Goal: Task Accomplishment & Management: Complete application form

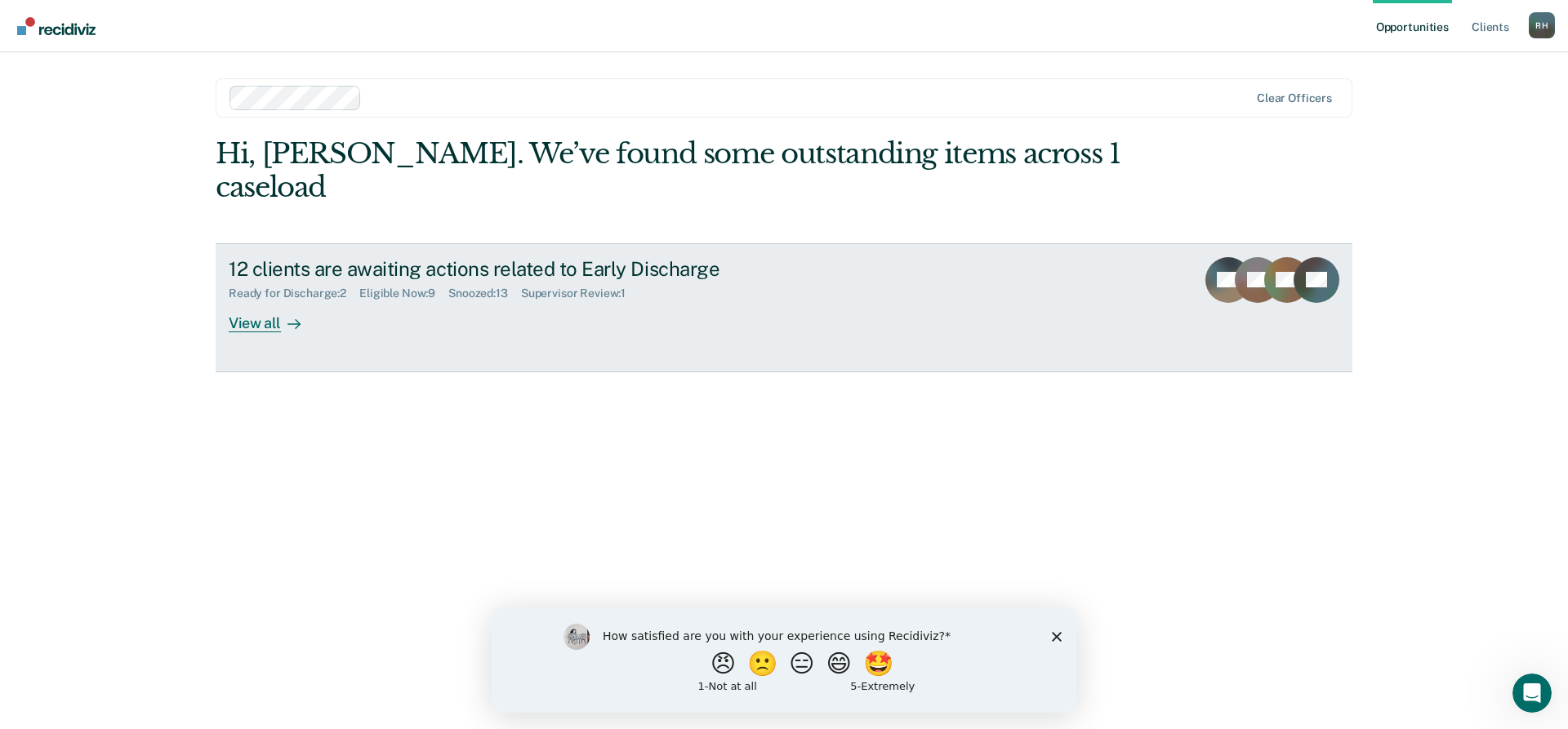
click at [270, 300] on div "View all" at bounding box center [275, 315] width 92 height 31
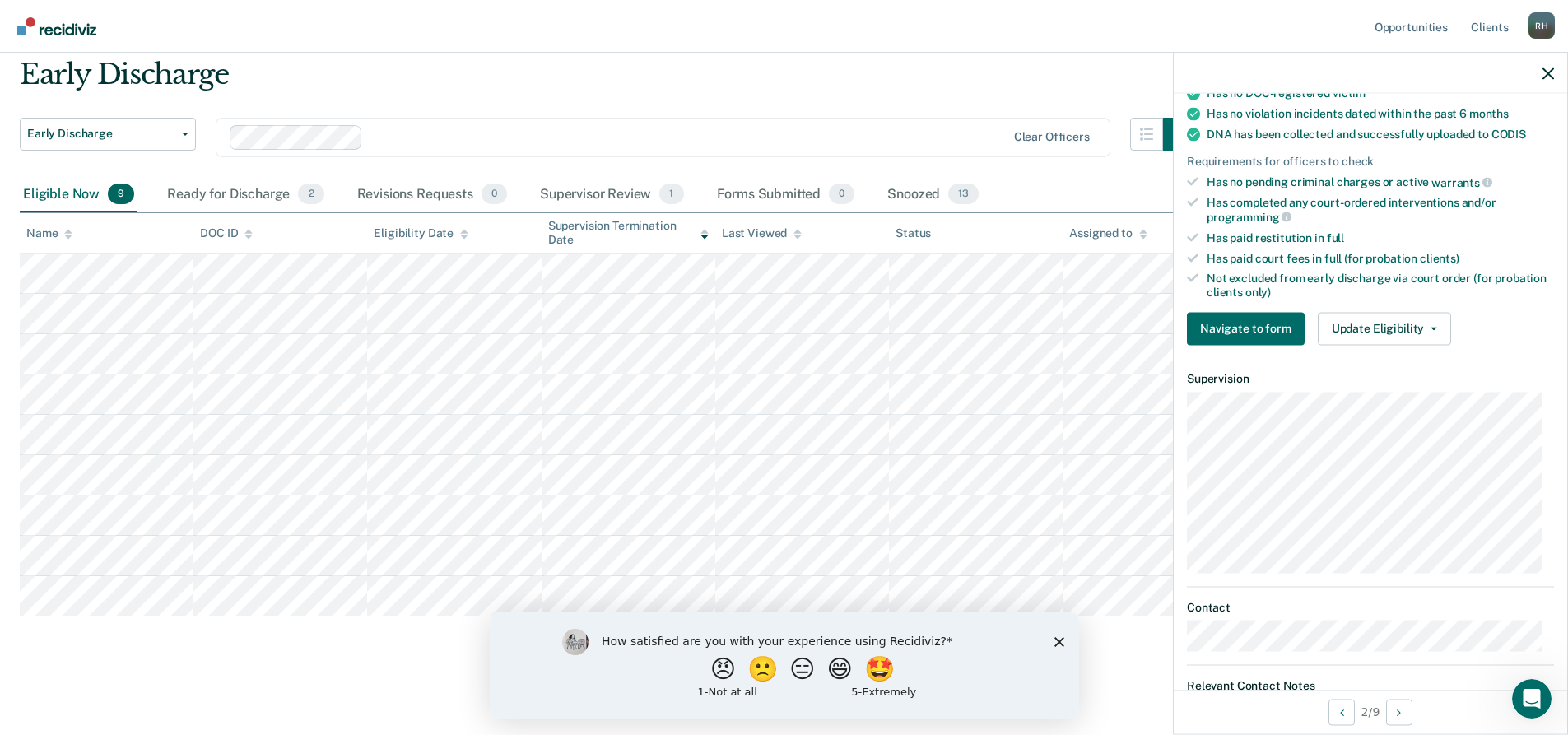
scroll to position [411, 0]
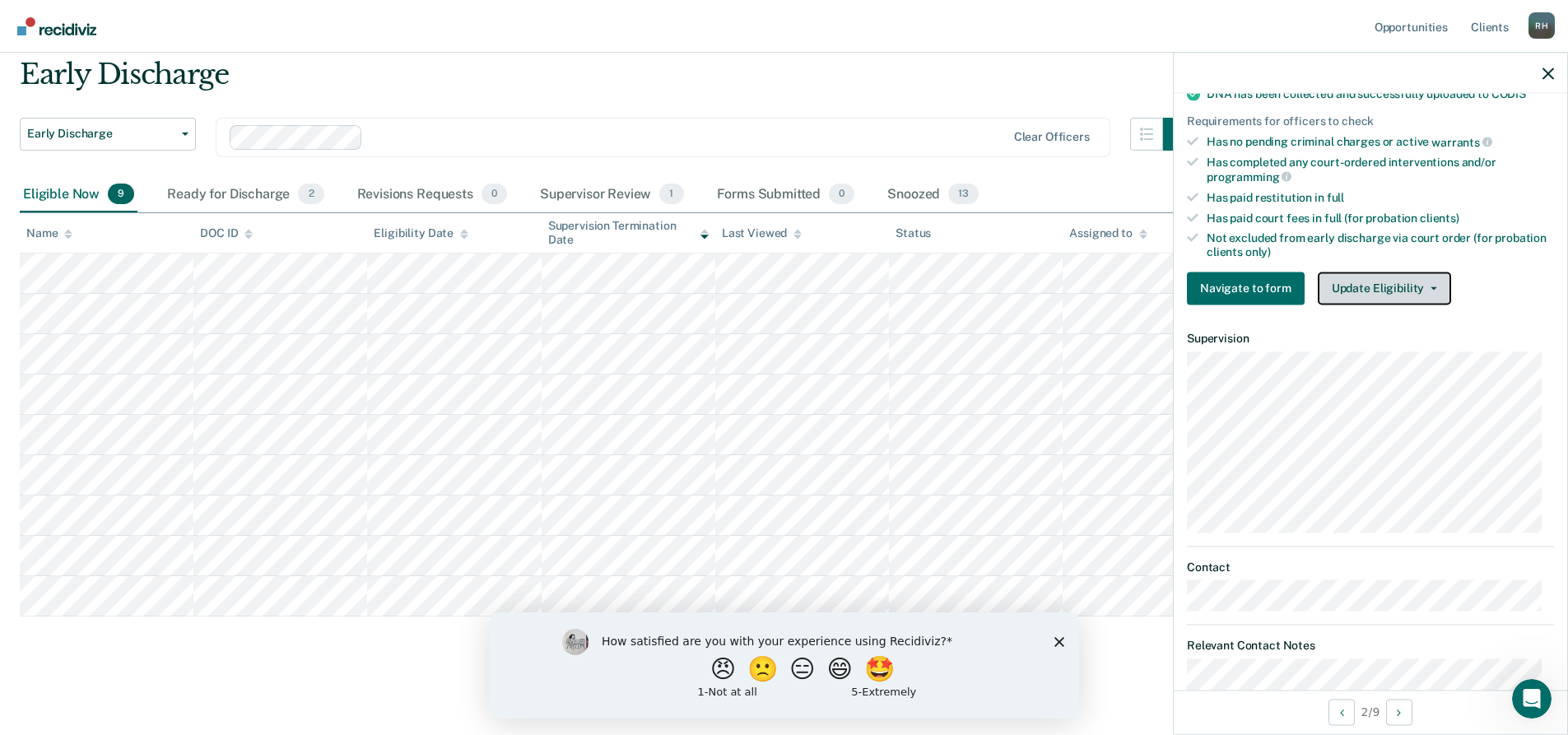
click at [1377, 282] on button "Update Eligibility" at bounding box center [1384, 288] width 134 height 33
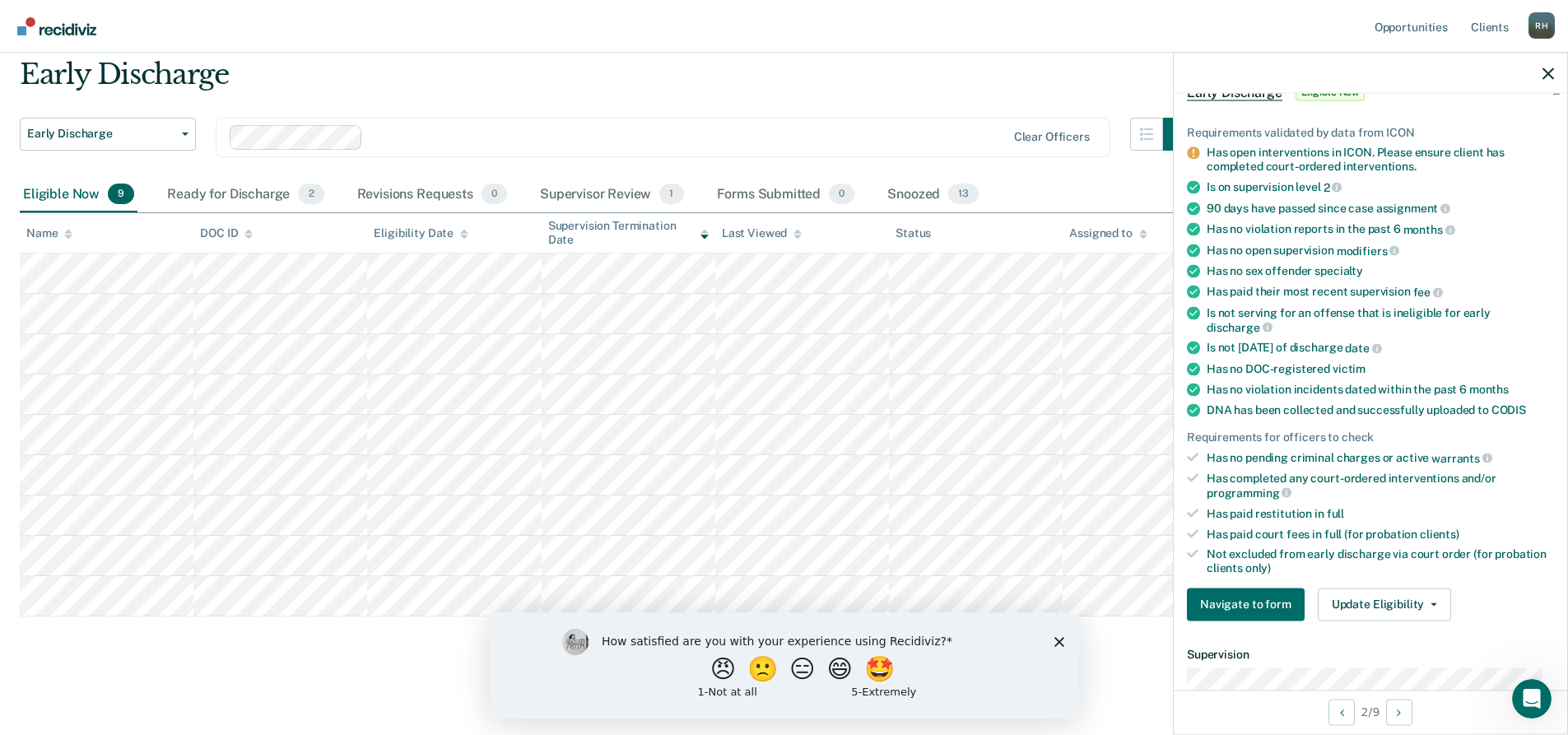
scroll to position [83, 0]
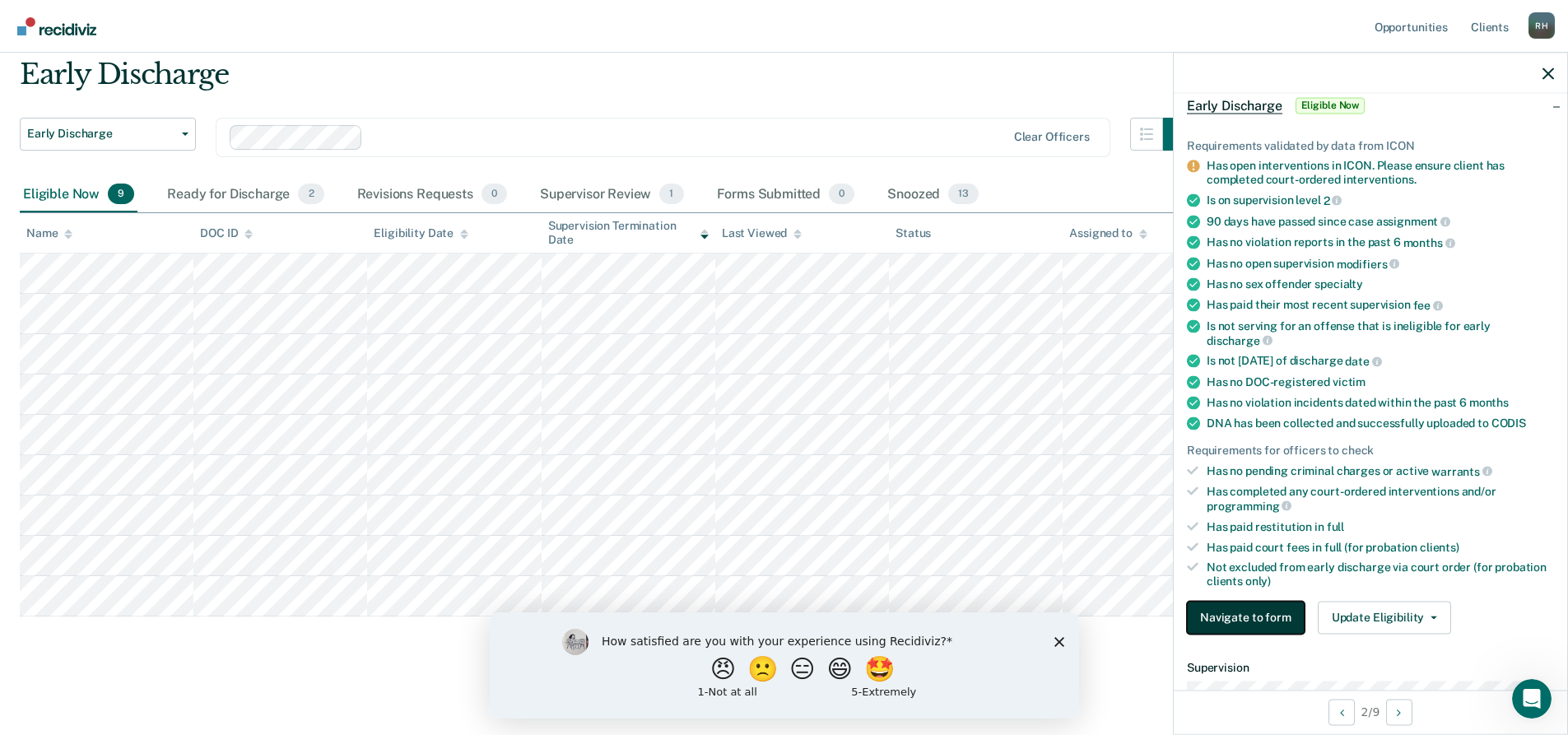
click at [1248, 625] on button "Navigate to form" at bounding box center [1245, 617] width 117 height 33
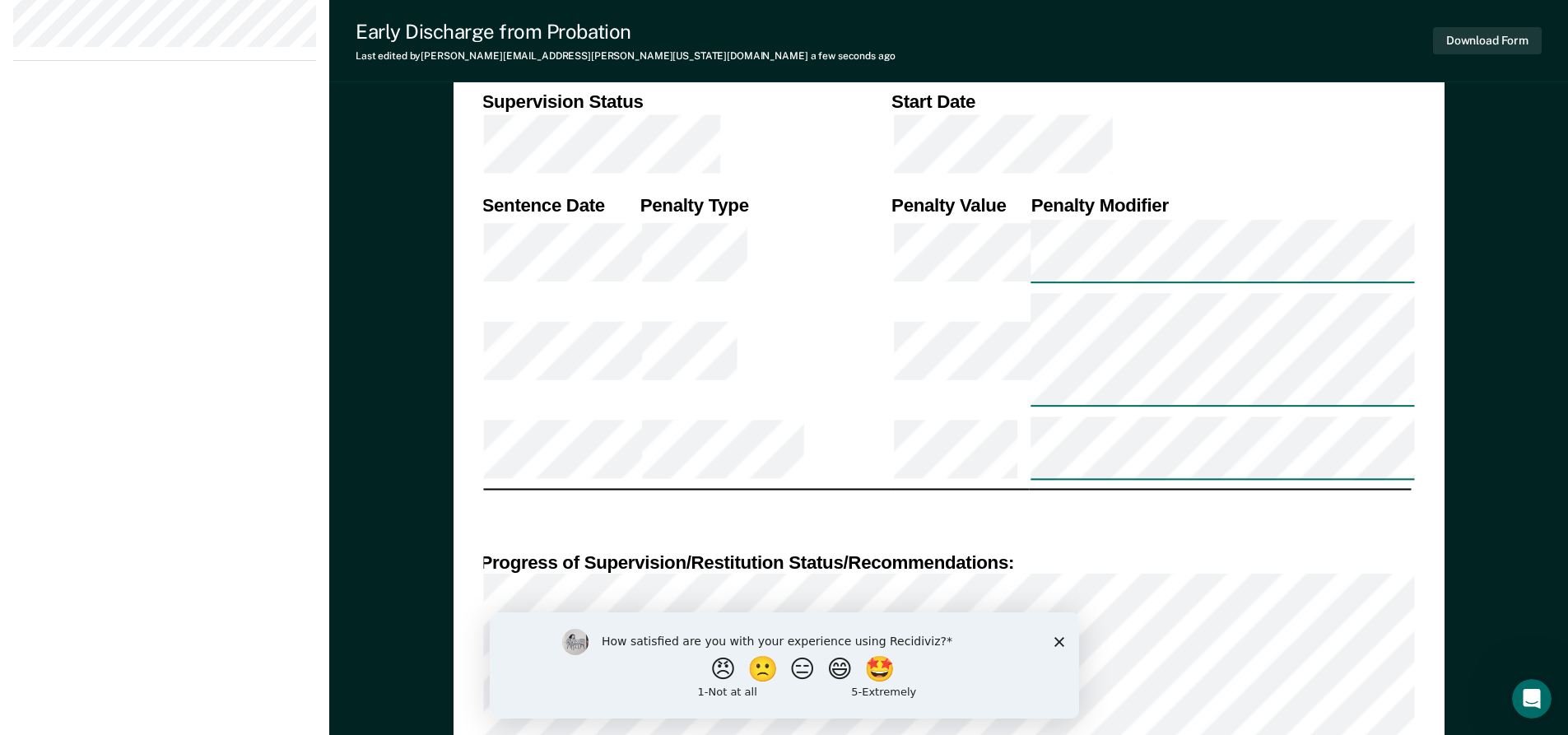
scroll to position [1155, 0]
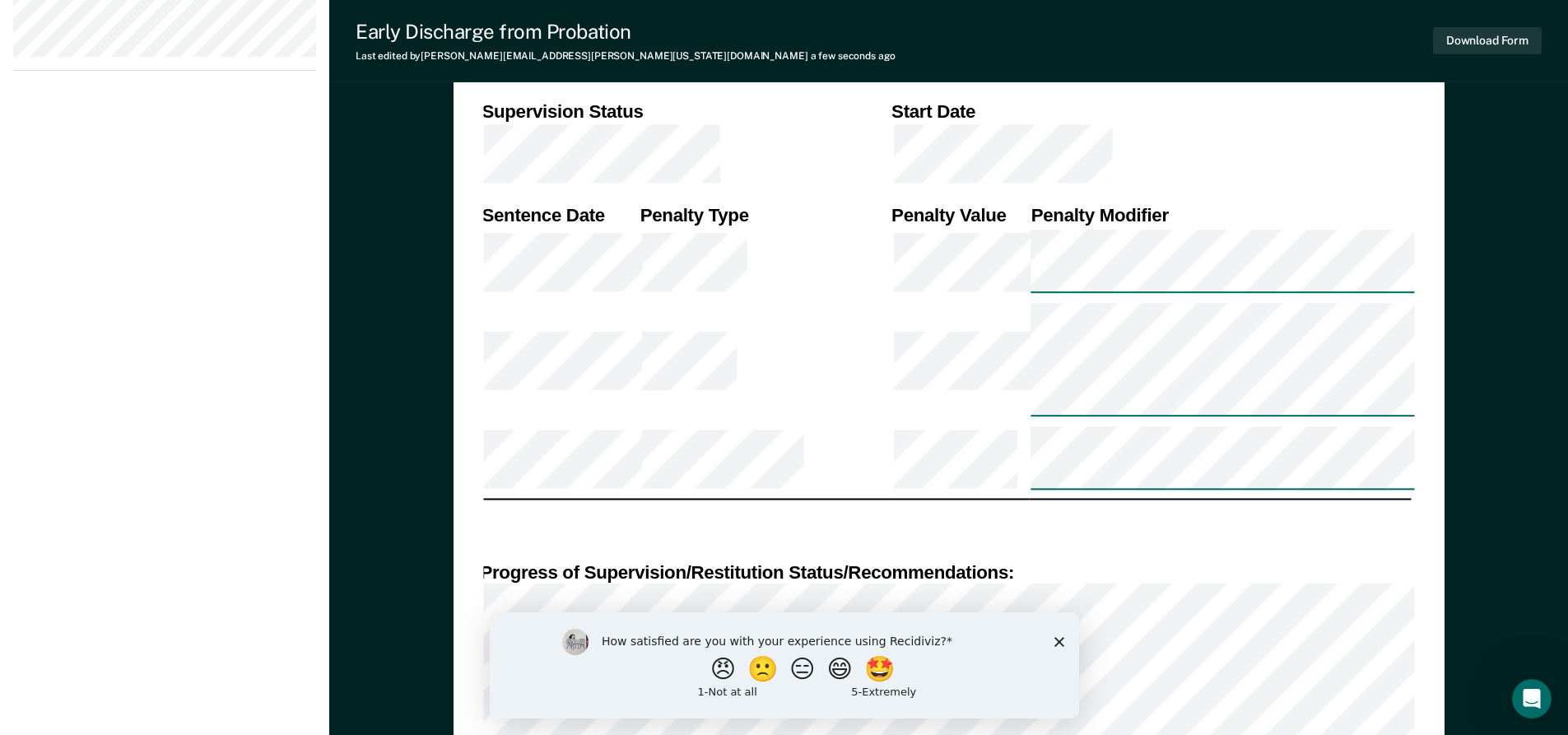
click at [1059, 634] on div "How satisfied are you with your experience using Recidiviz? 😠 🙁 😑 😄 🤩 1 - Not a…" at bounding box center [783, 664] width 589 height 106
click at [1059, 646] on icon "Close survey" at bounding box center [1058, 641] width 10 height 10
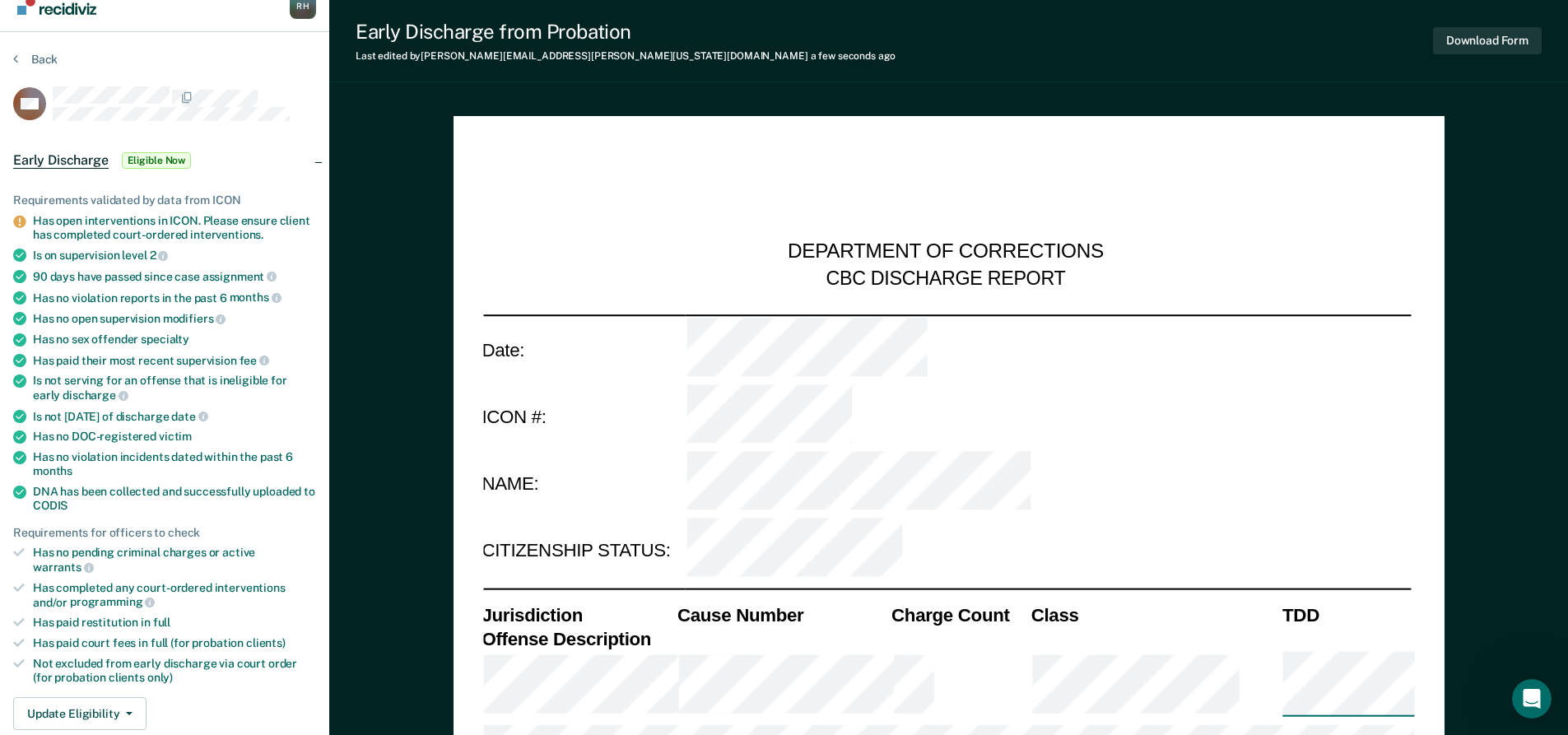
scroll to position [0, 0]
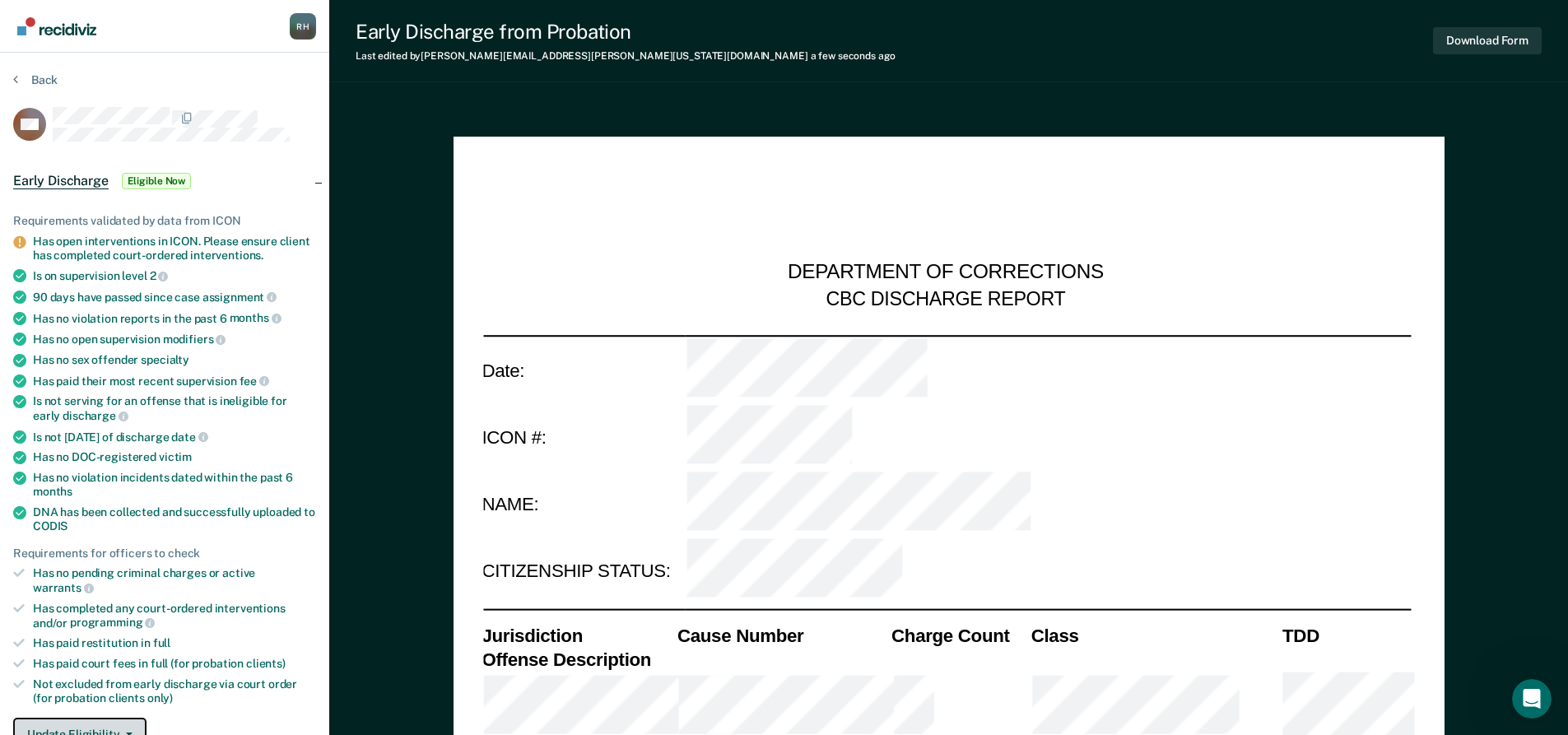
click at [126, 732] on icon "button" at bounding box center [129, 733] width 7 height 3
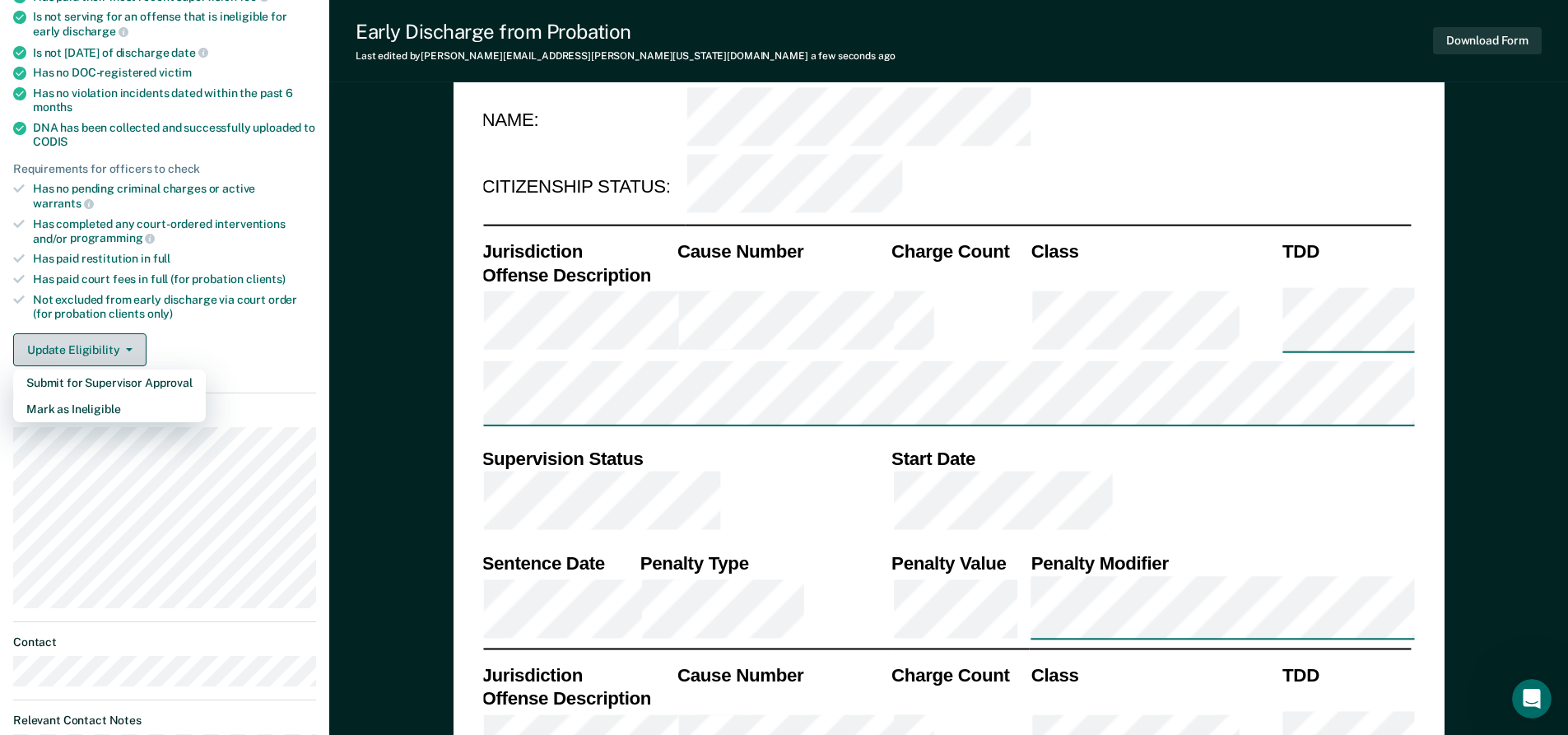
click at [121, 333] on button "Update Eligibility" at bounding box center [80, 350] width 134 height 33
click at [127, 348] on icon "button" at bounding box center [129, 349] width 7 height 3
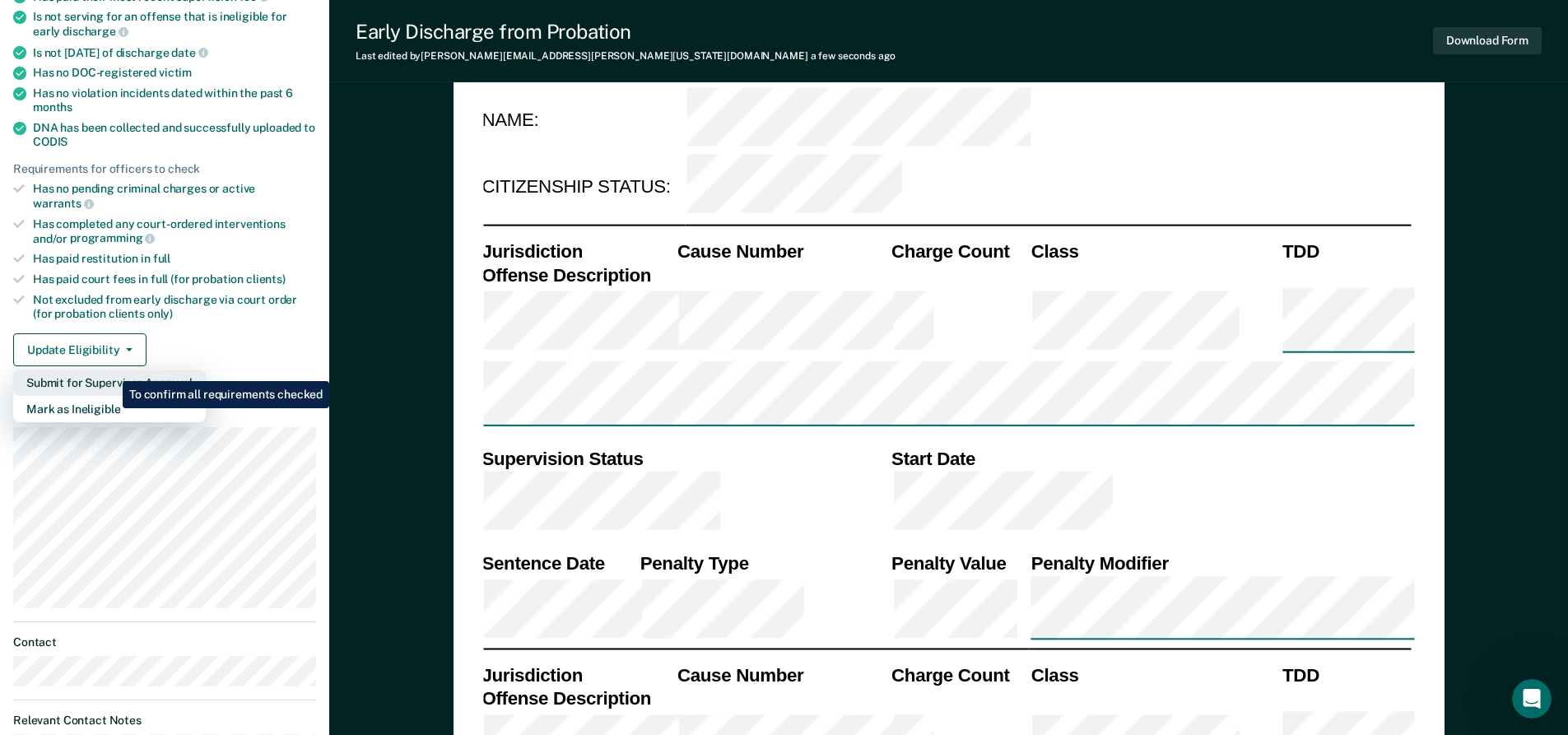
click at [110, 370] on button "Submit for Supervisor Approval" at bounding box center [110, 382] width 192 height 26
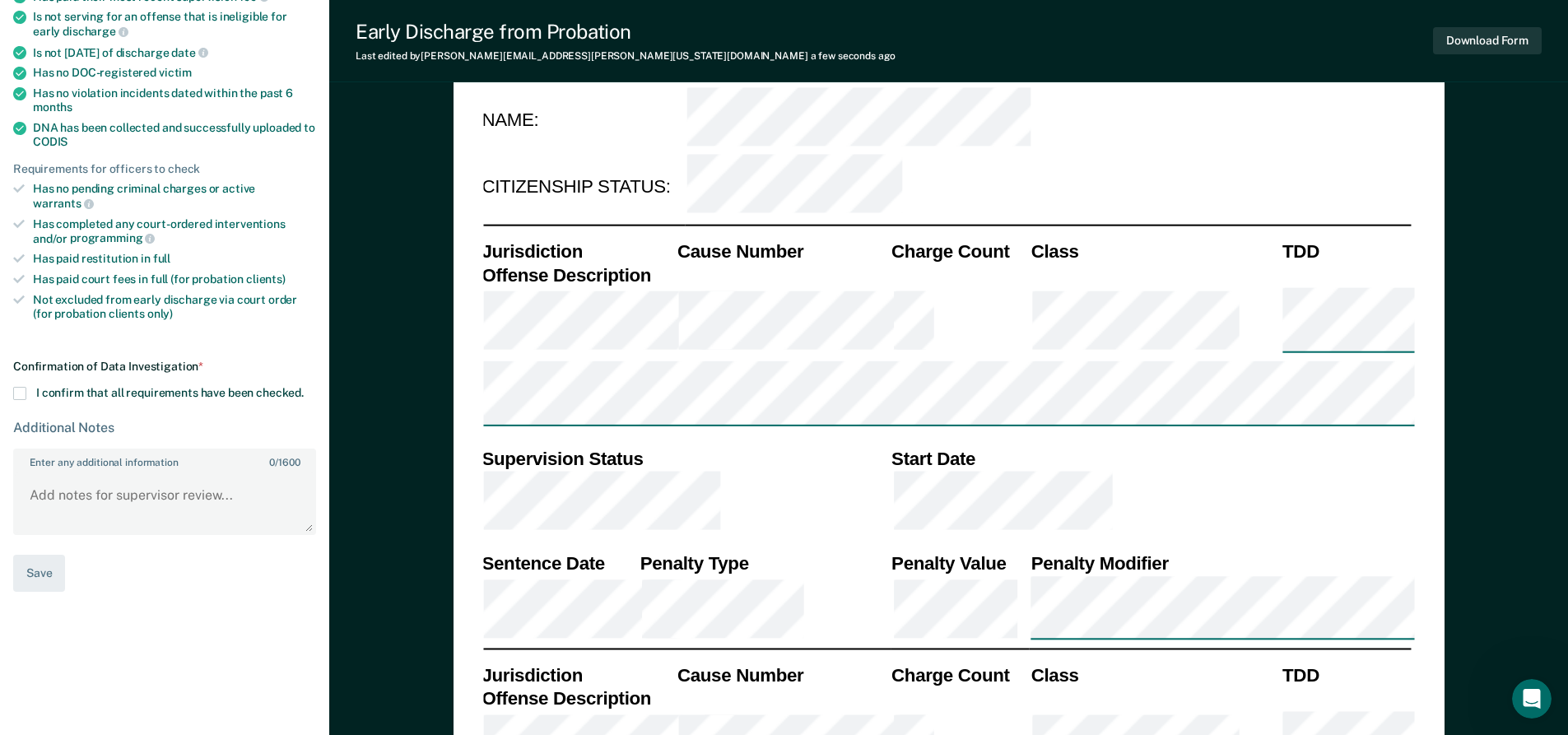
click at [18, 387] on span at bounding box center [20, 394] width 13 height 13
click at [304, 387] on input "I confirm that all requirements have been checked." at bounding box center [304, 387] width 0 height 0
click at [26, 568] on button "Save" at bounding box center [39, 573] width 52 height 37
type textarea "x"
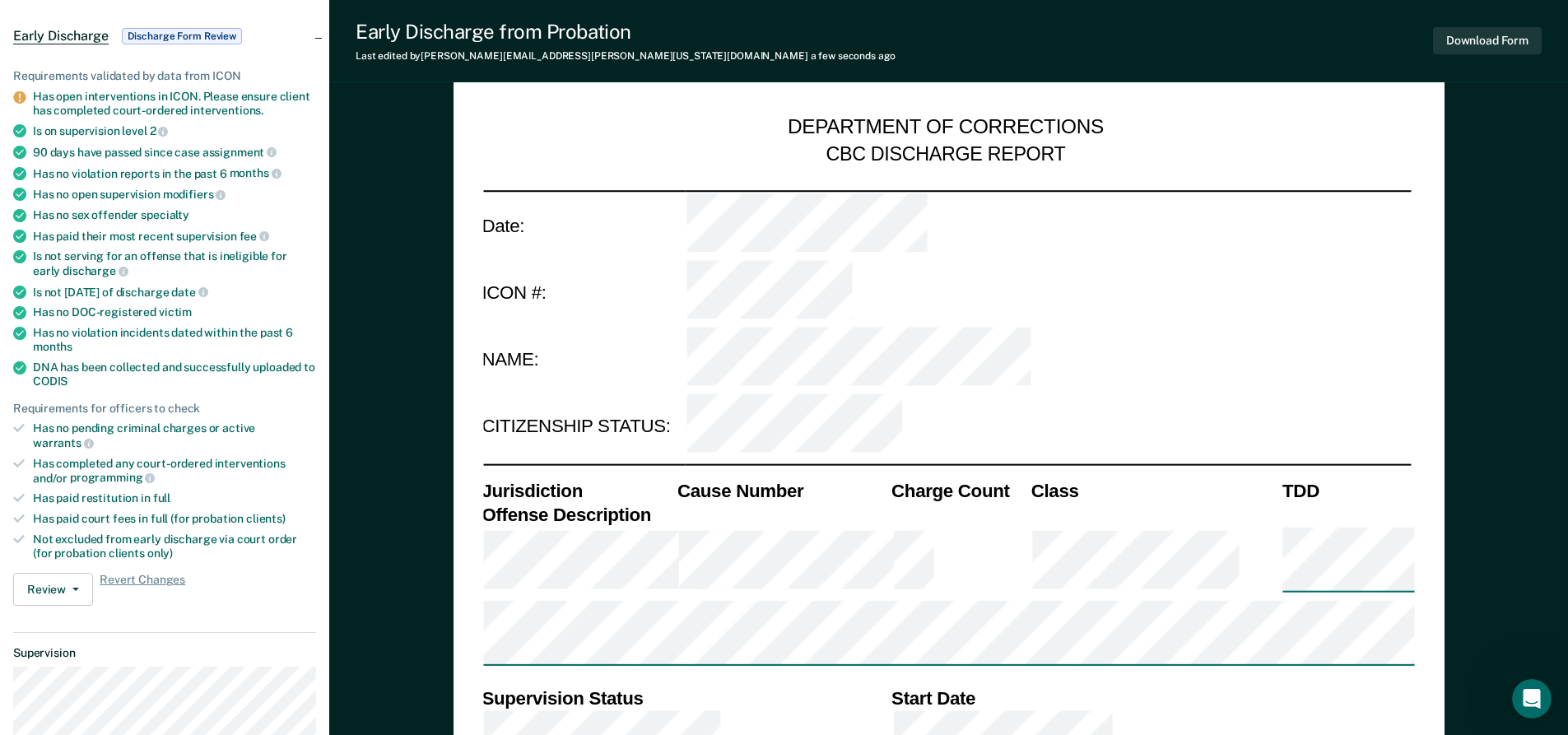
scroll to position [0, 0]
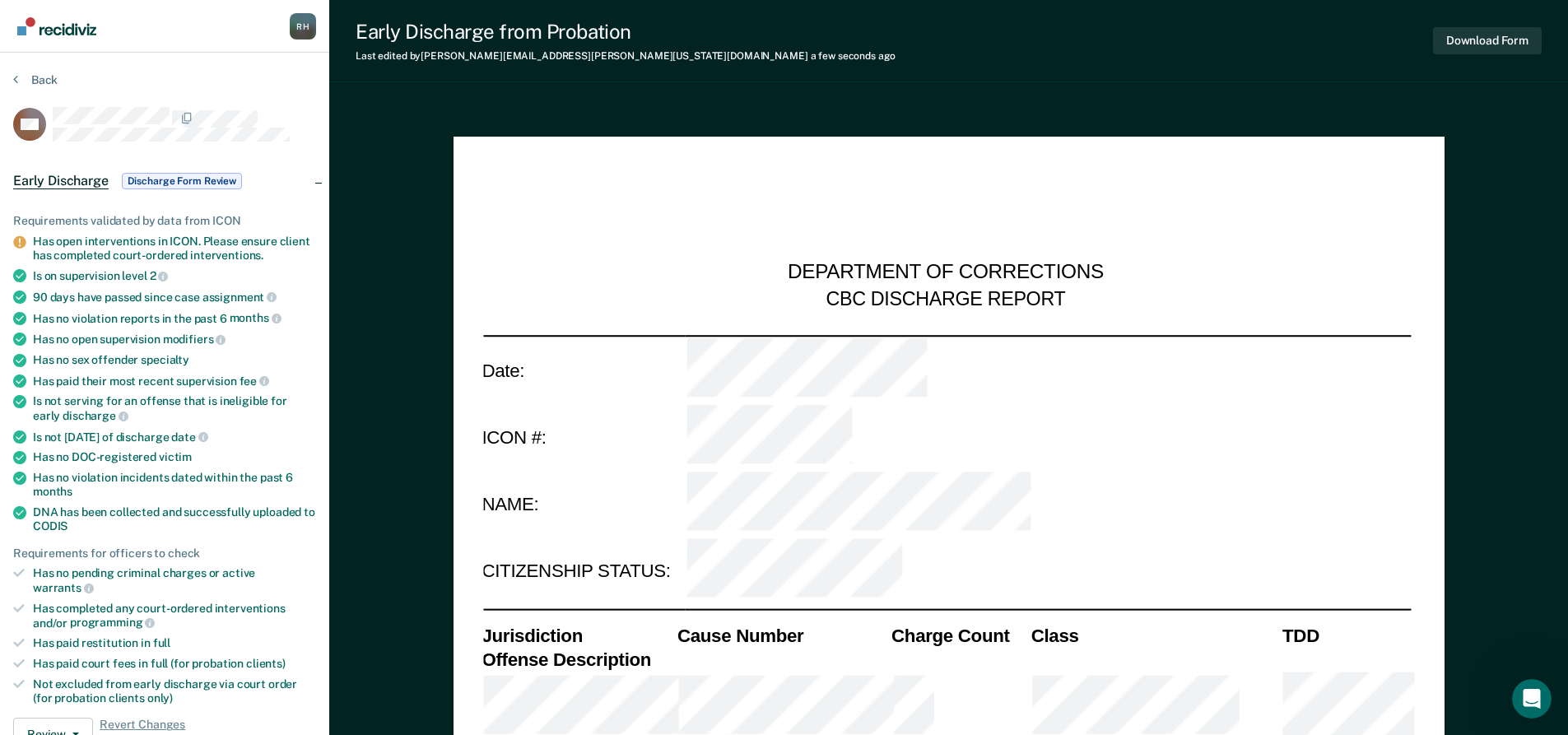
click at [176, 177] on span "Discharge Form Review" at bounding box center [182, 181] width 120 height 16
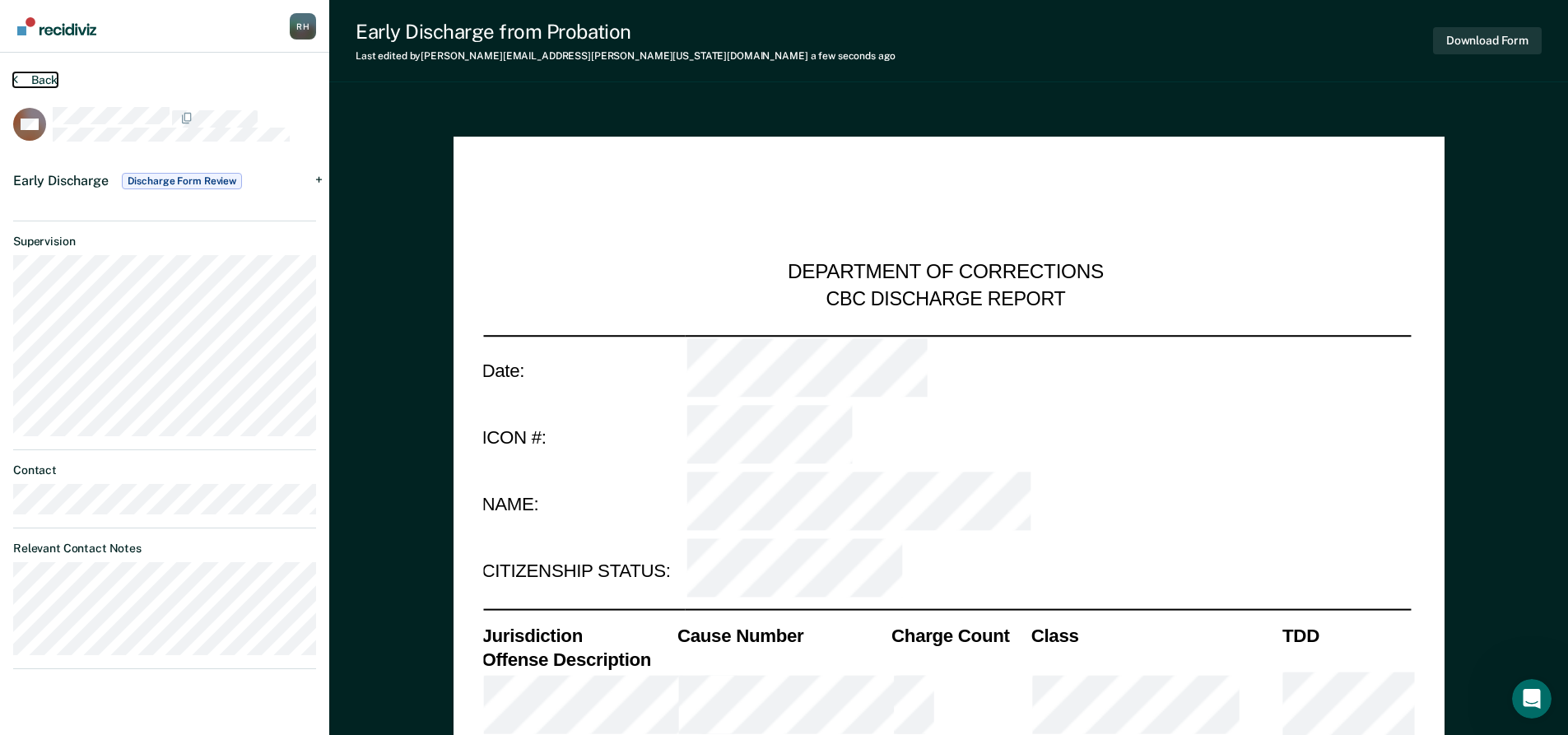
click at [17, 81] on icon at bounding box center [15, 79] width 5 height 13
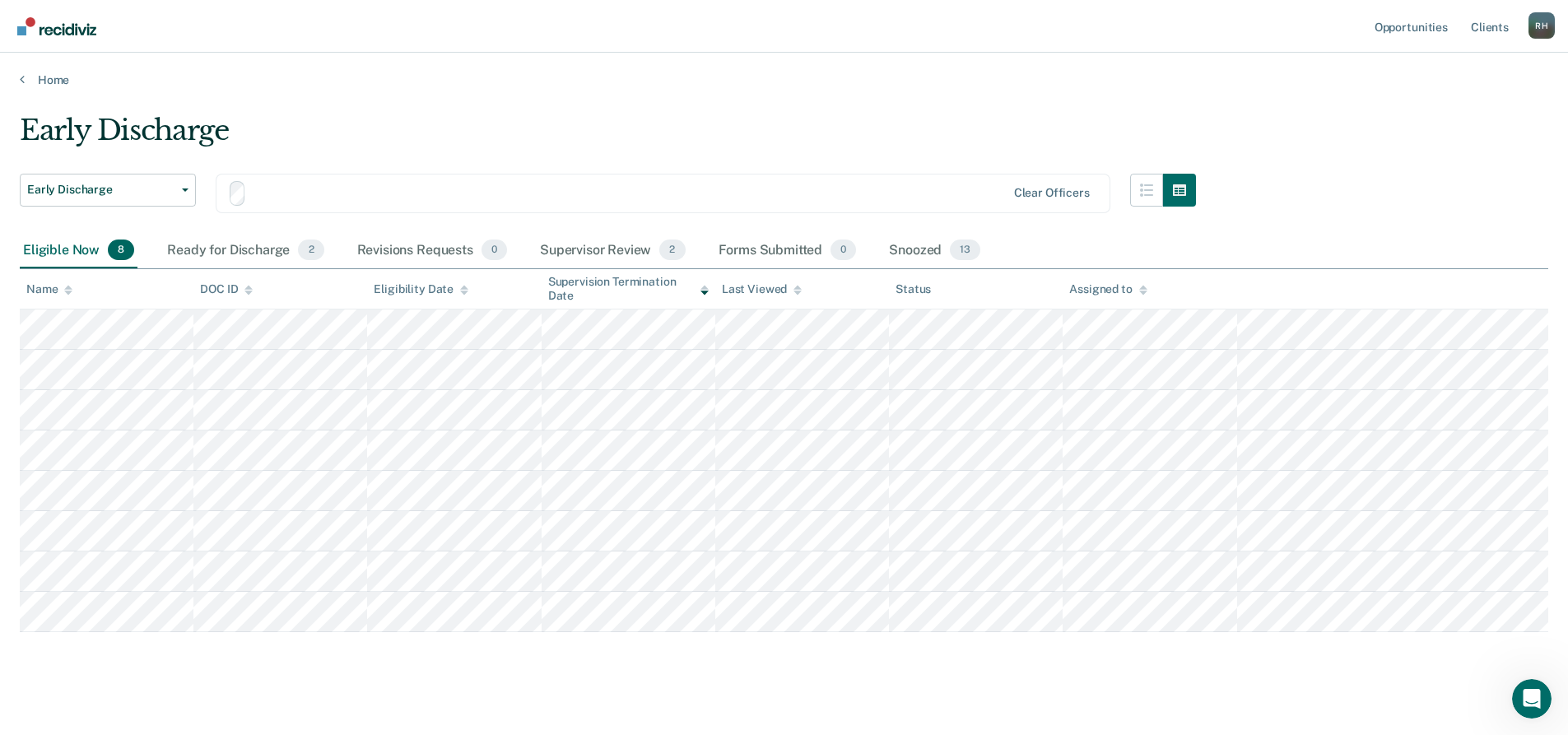
scroll to position [15, 0]
